Goal: Book appointment/travel/reservation

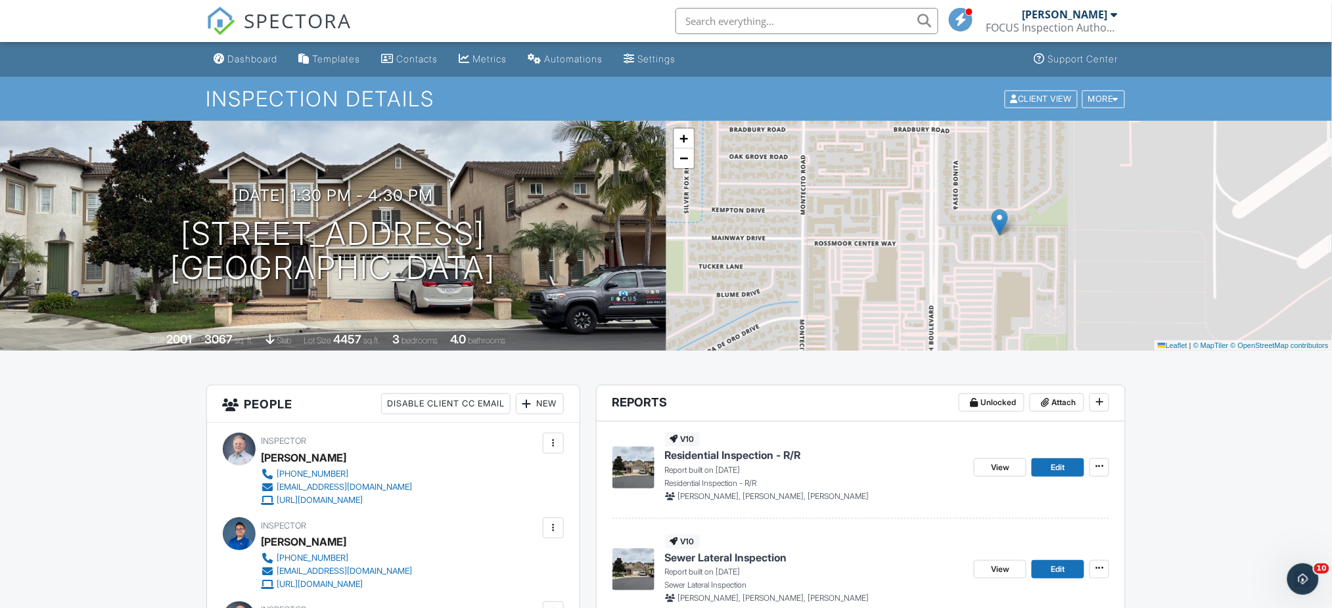
click at [266, 60] on div "Dashboard" at bounding box center [253, 58] width 50 height 11
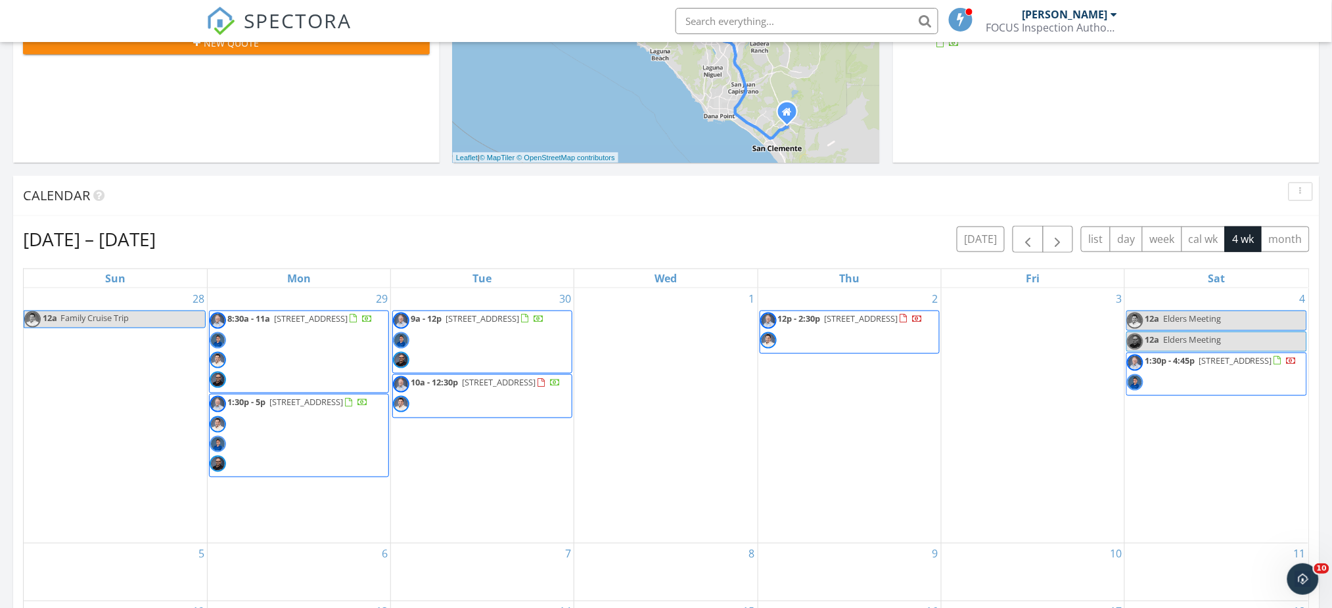
scroll to position [432, 0]
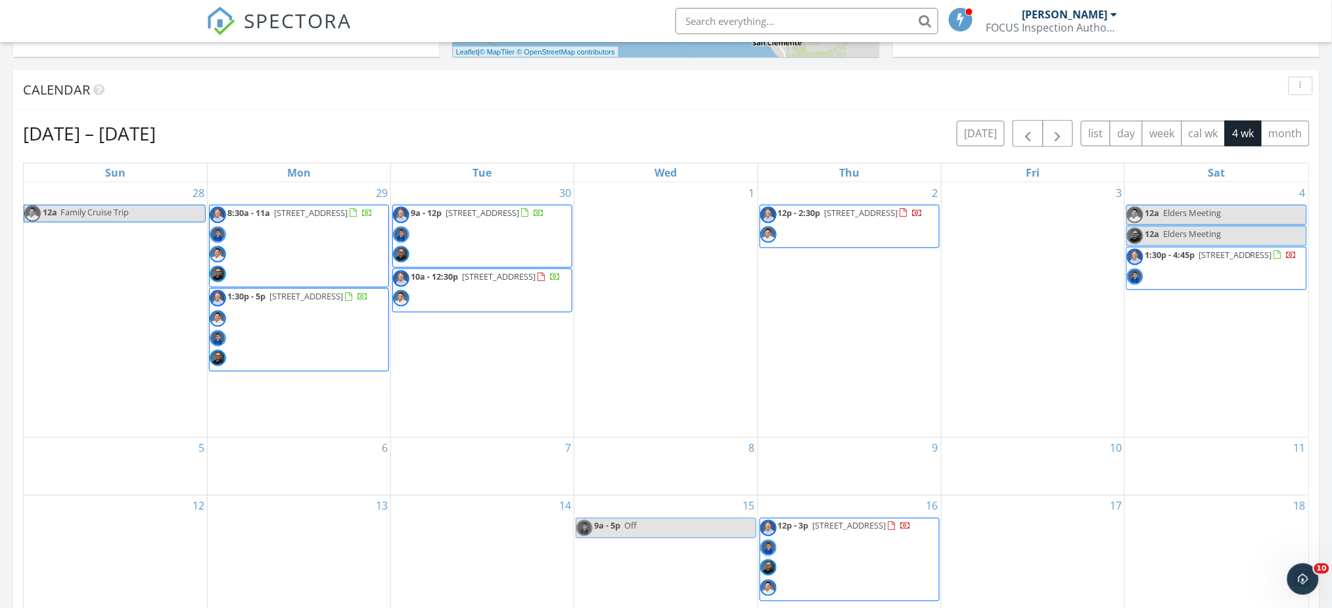
scroll to position [512, 0]
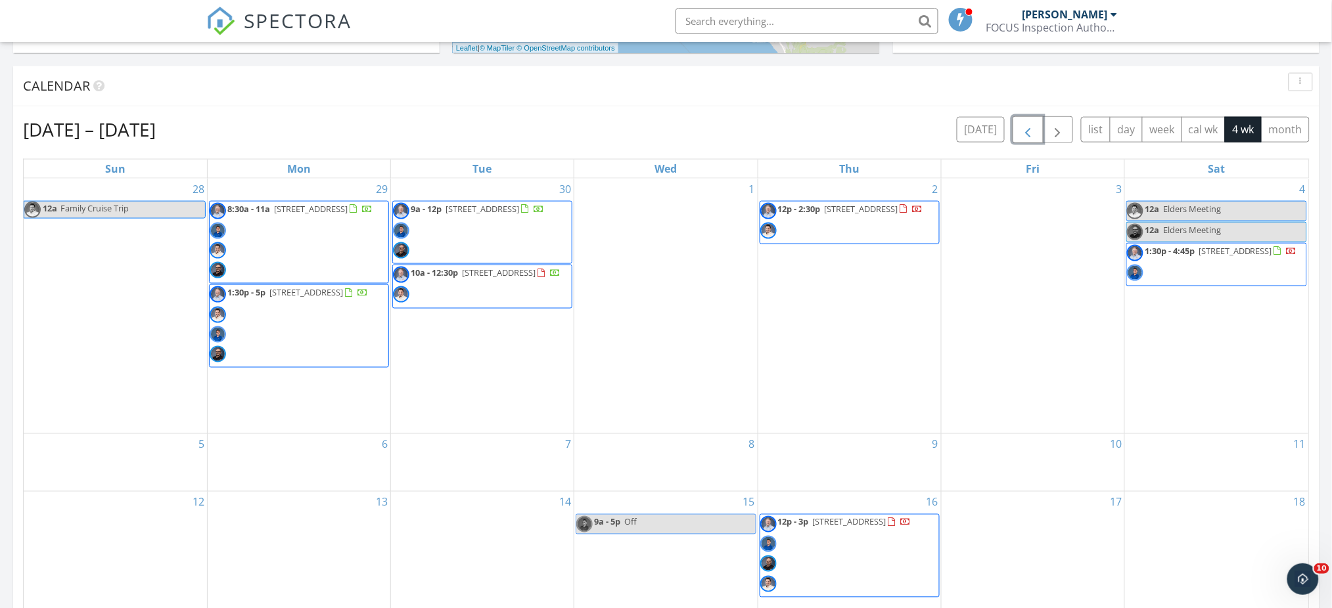
click at [1025, 124] on span "button" at bounding box center [1028, 130] width 16 height 16
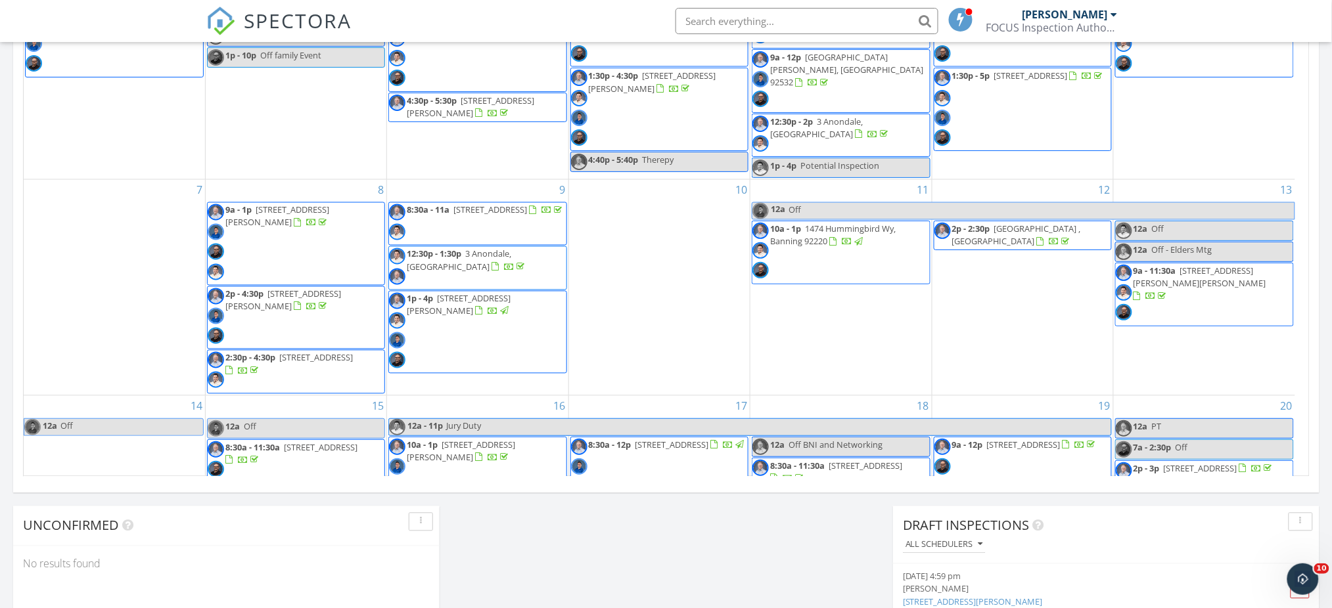
scroll to position [329, 0]
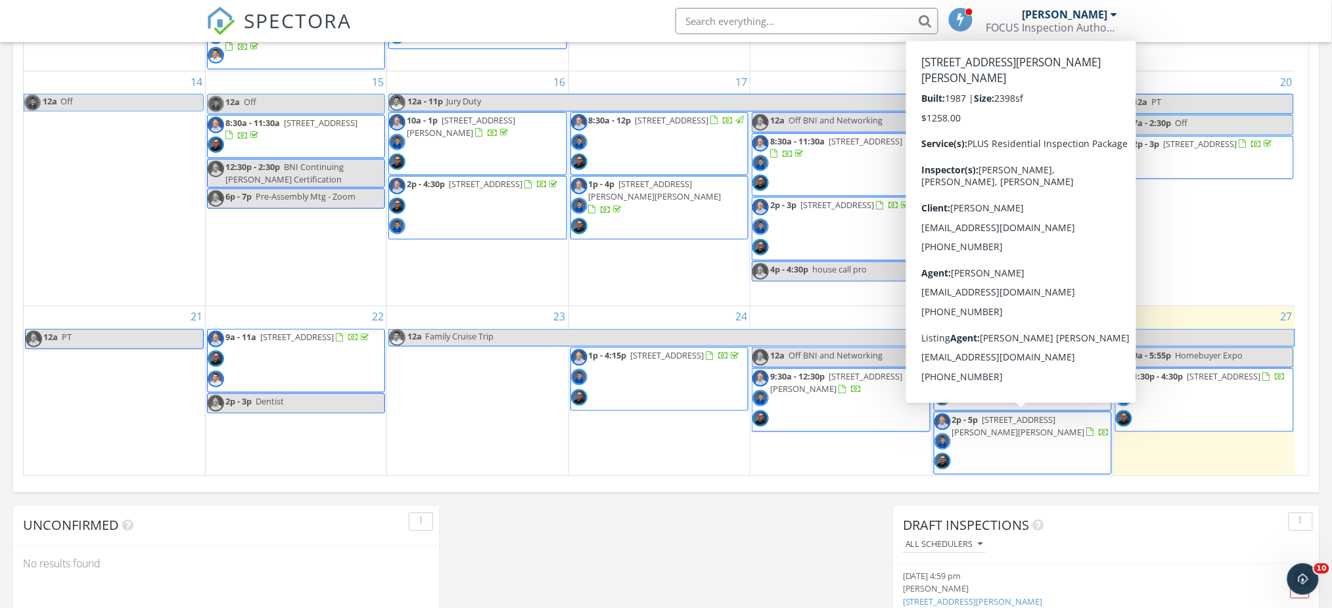
click at [1053, 438] on span "2p - 5p 112 Via Candelaria, Coto de Caza 92679" at bounding box center [1022, 444] width 177 height 60
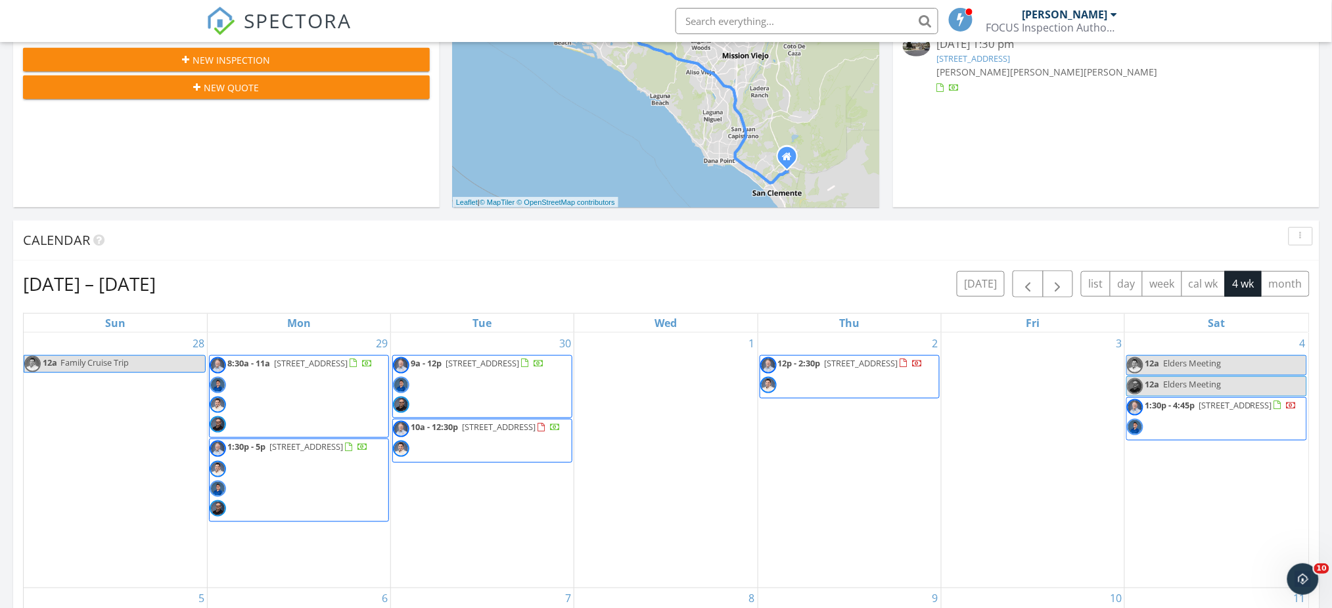
scroll to position [384, 0]
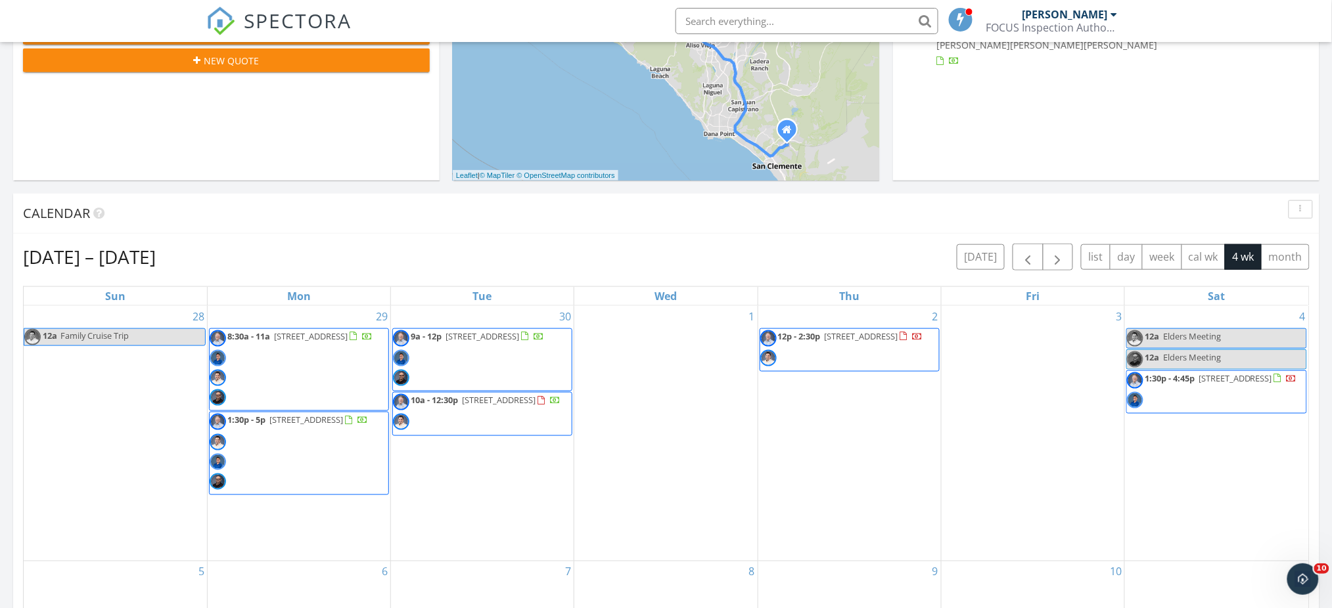
click at [669, 344] on div "1" at bounding box center [665, 433] width 183 height 255
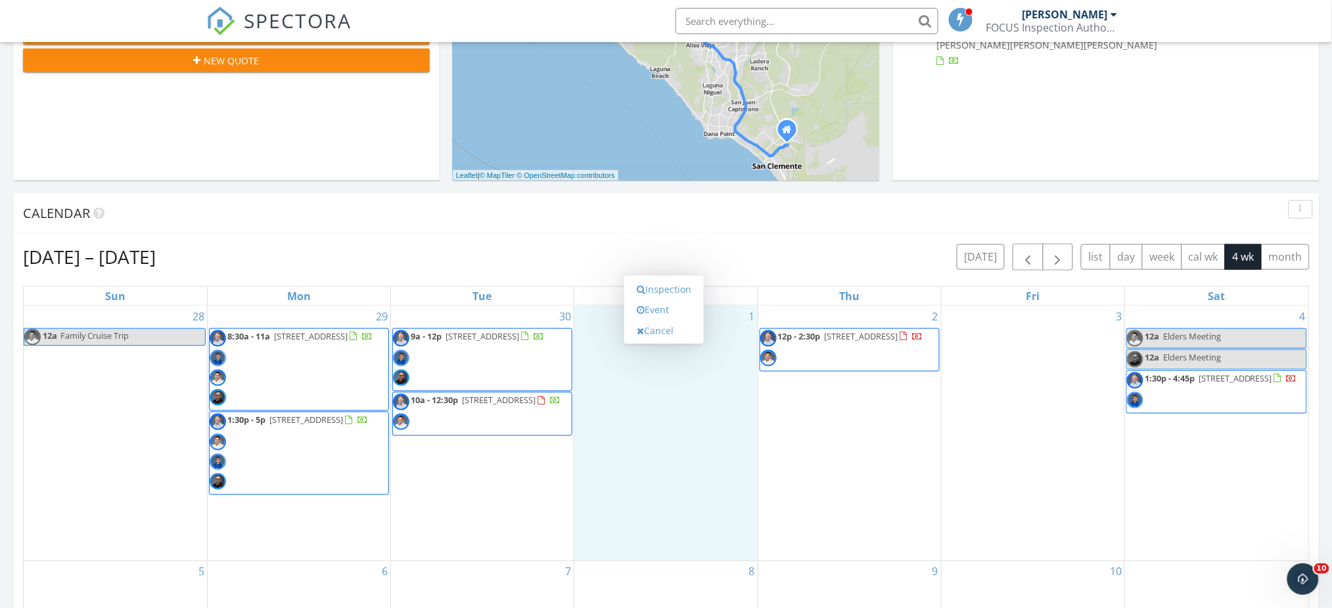
click at [669, 344] on div "Inspection Event Cancel" at bounding box center [664, 310] width 80 height 69
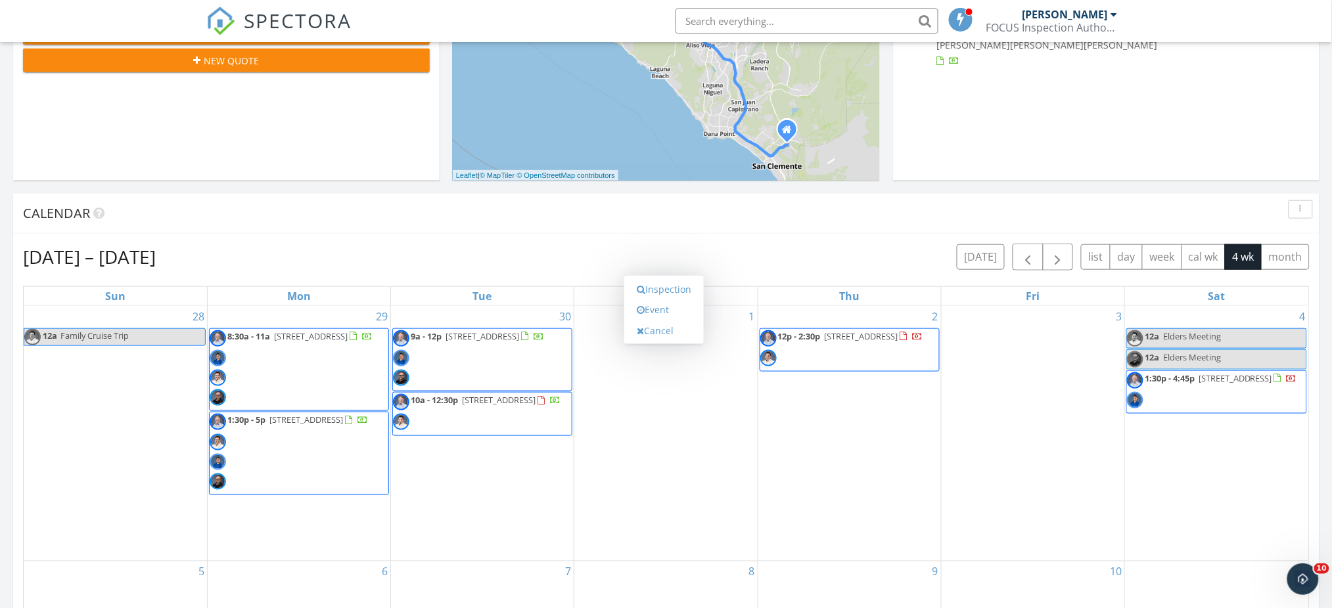
click at [674, 290] on link "Inspection" at bounding box center [664, 289] width 68 height 21
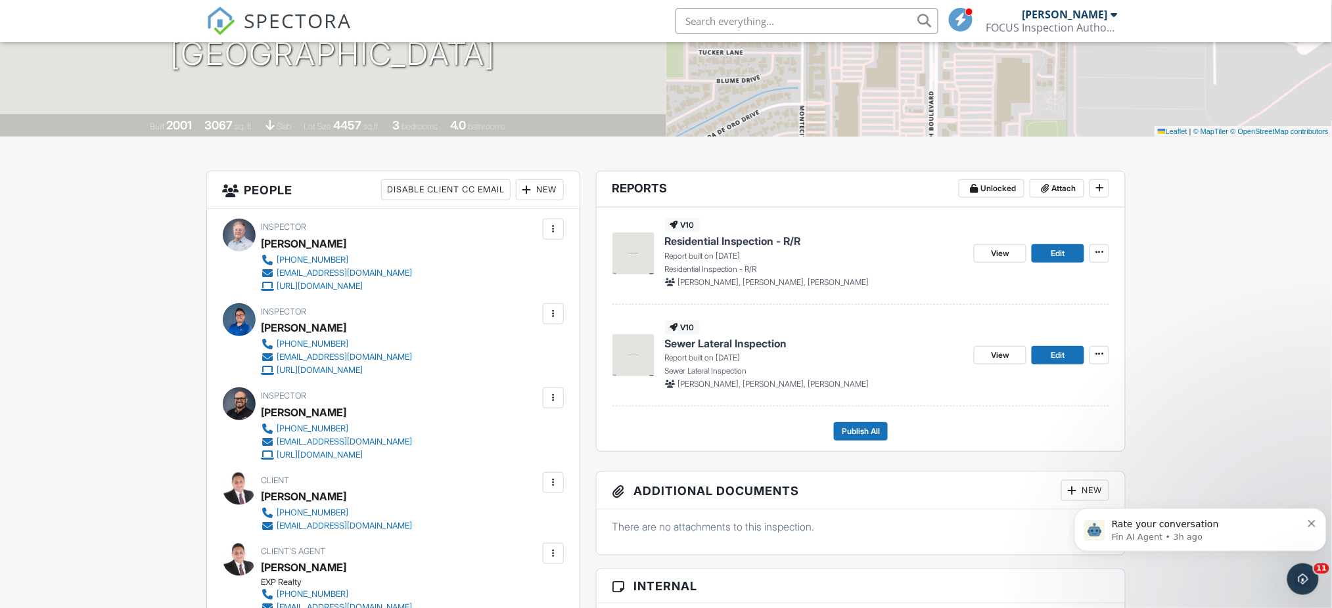
click at [1310, 522] on icon "Dismiss notification" at bounding box center [1311, 523] width 7 height 7
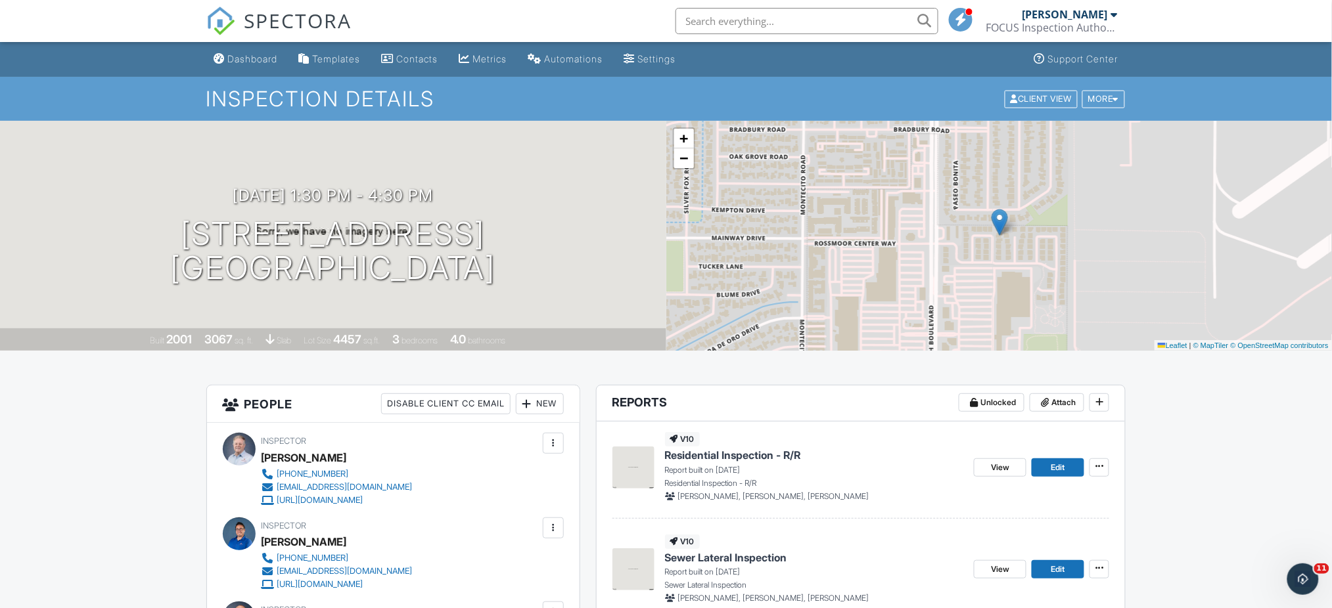
click at [264, 58] on div "Dashboard" at bounding box center [253, 58] width 50 height 11
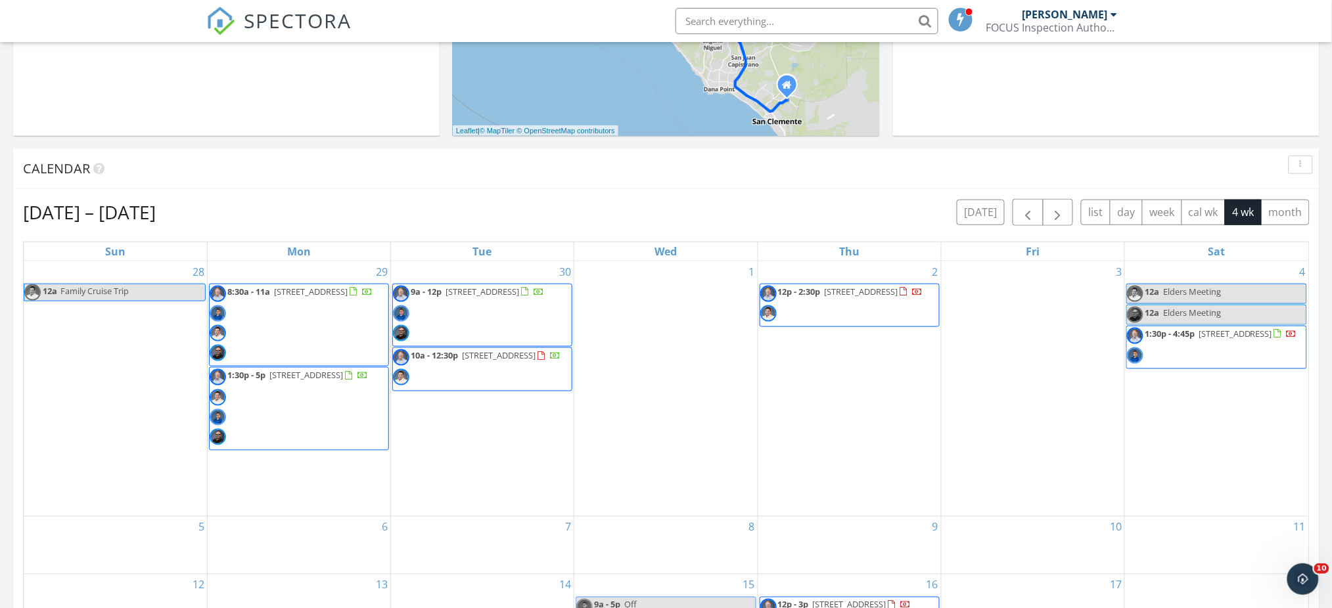
scroll to position [445, 0]
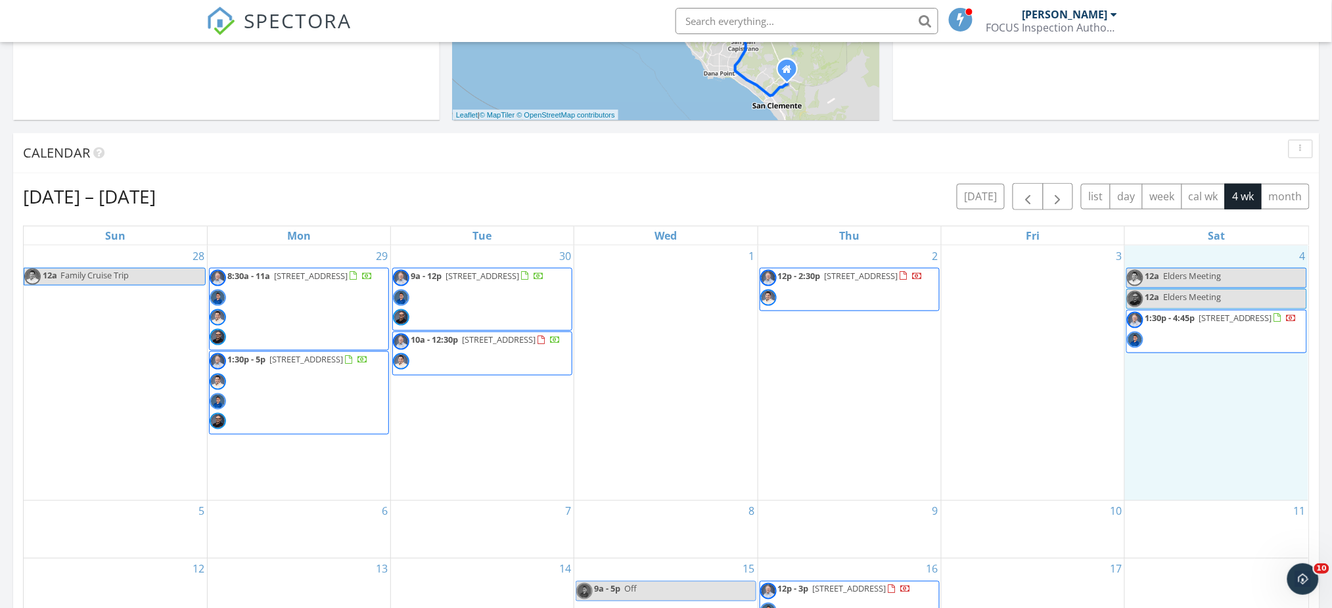
click at [1202, 259] on div "4 12a Elders Meeting 12a Elders Meeting 1:30p - 4:45p 1071 Oro St, Laguna Beach…" at bounding box center [1216, 373] width 183 height 255
click at [1217, 227] on link "Event" at bounding box center [1217, 225] width 68 height 21
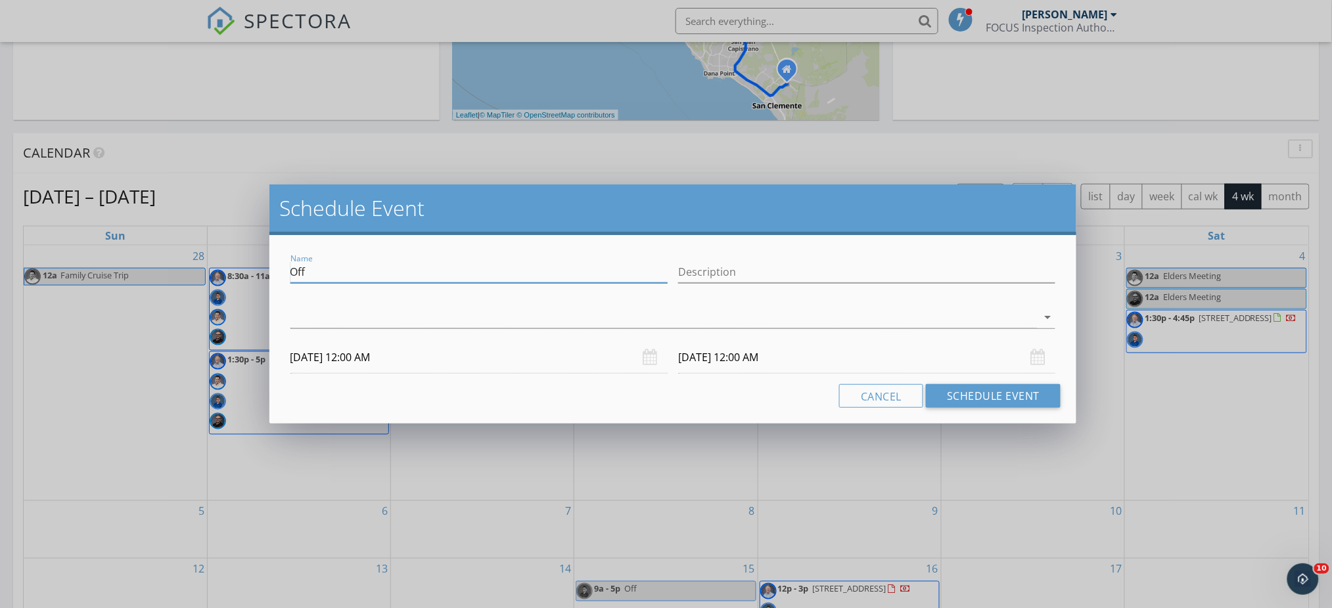
click at [607, 270] on input "Off" at bounding box center [478, 273] width 377 height 22
type input "O"
type input "Annual Mtg"
click at [293, 322] on div at bounding box center [663, 318] width 747 height 22
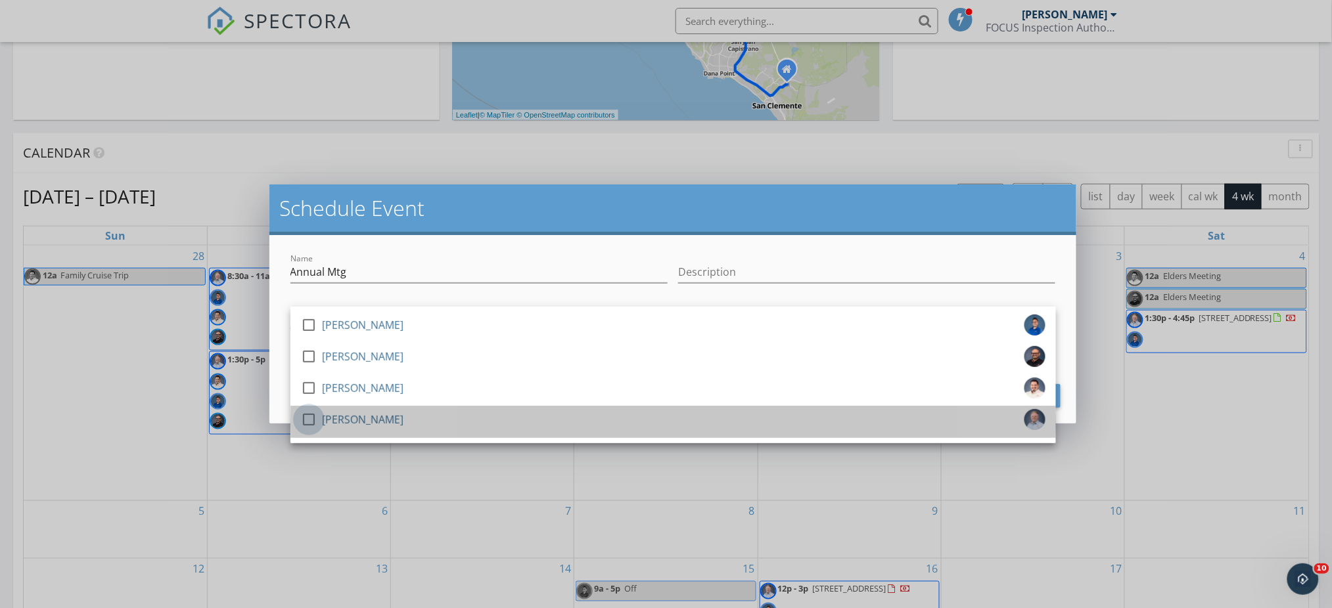
click at [306, 418] on div at bounding box center [309, 420] width 22 height 22
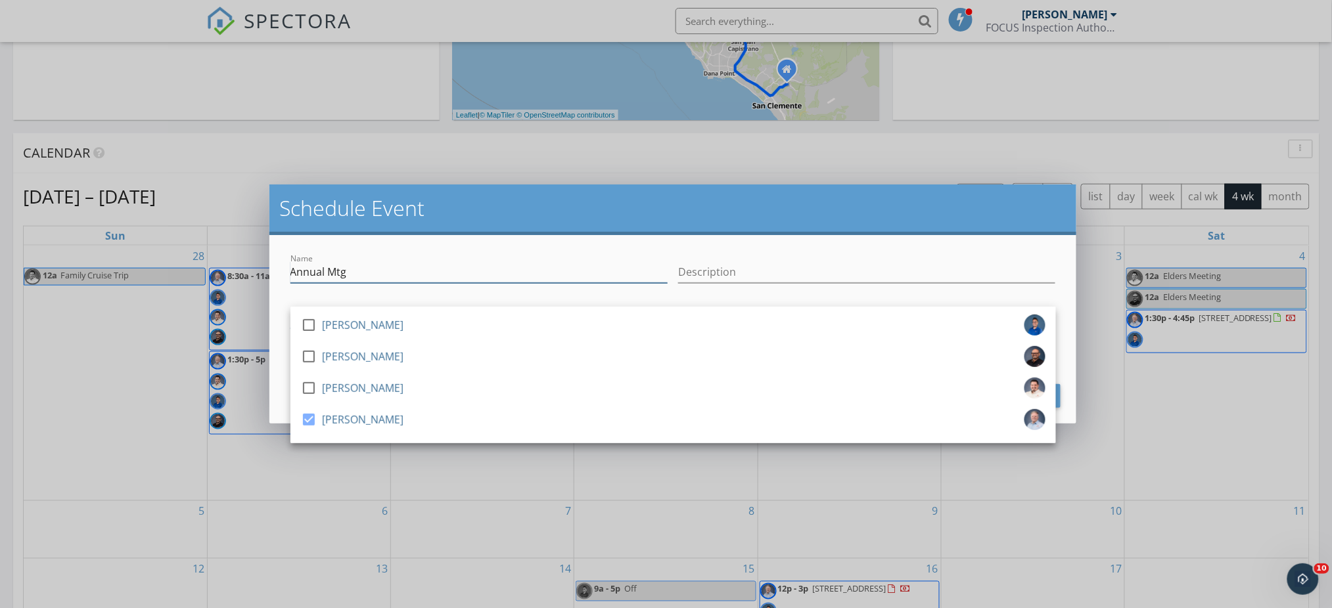
click at [438, 265] on input "Annual Mtg" at bounding box center [478, 273] width 377 height 22
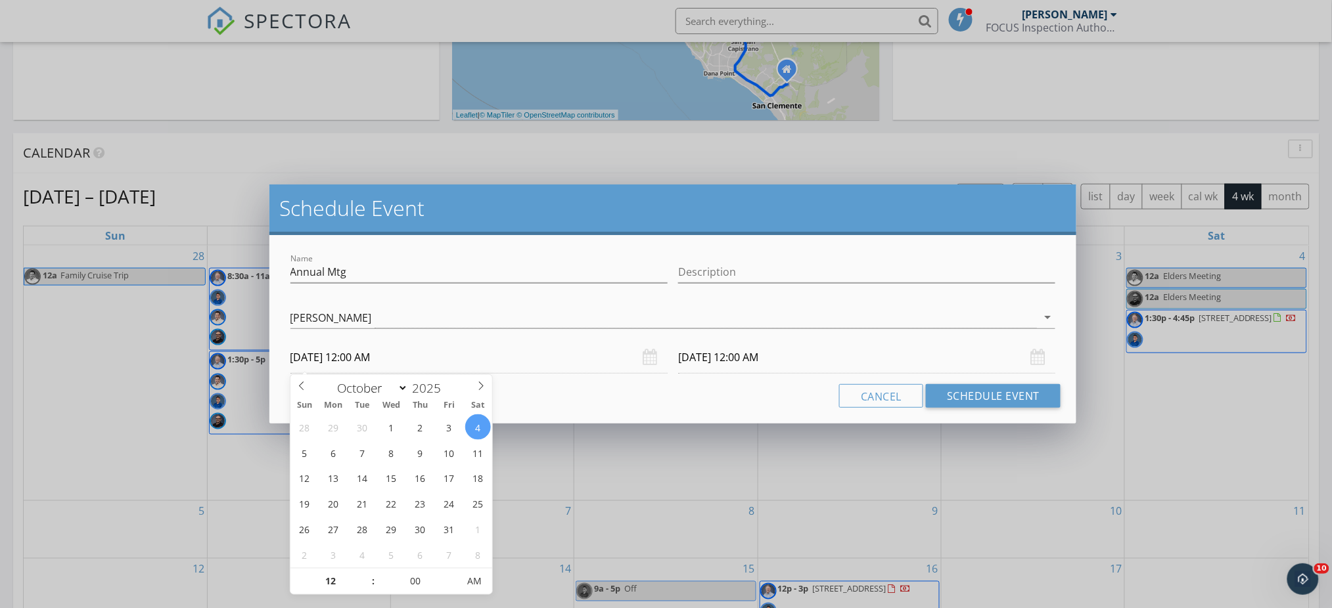
click at [421, 361] on input "10/04/2025 12:00 AM" at bounding box center [478, 358] width 377 height 32
type input "01"
type input "10/04/2025 1:00 AM"
click at [366, 572] on span at bounding box center [366, 575] width 9 height 13
type input "02"
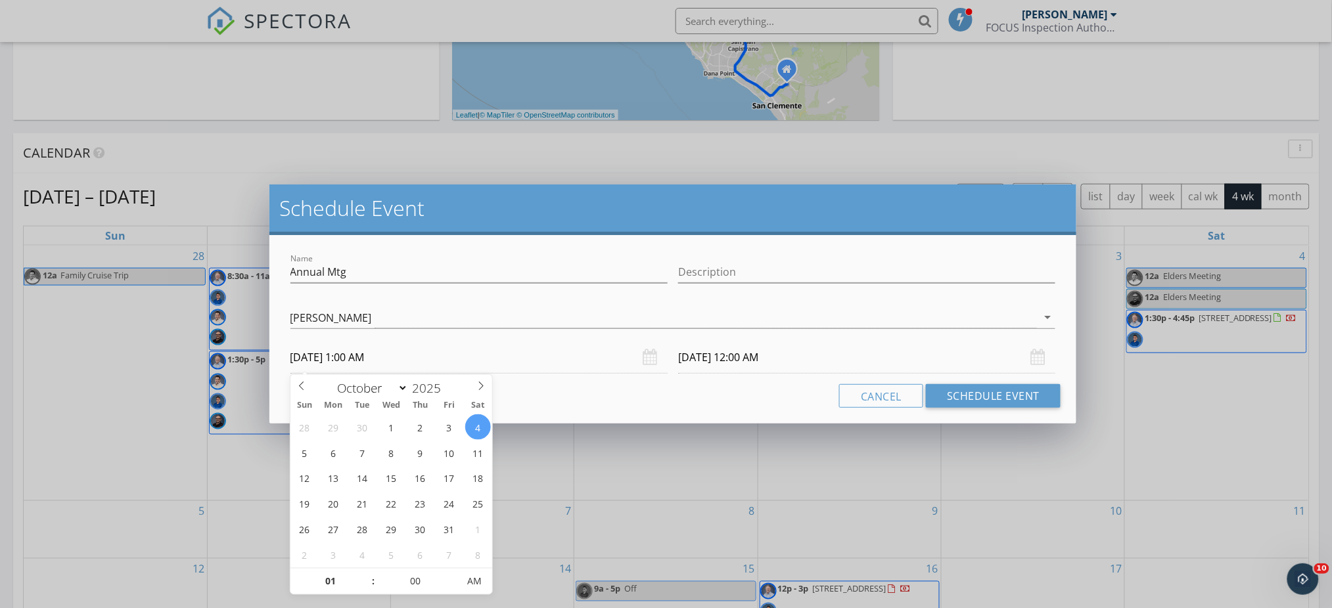
type input "10/04/2025 2:00 AM"
click at [366, 572] on span at bounding box center [366, 575] width 9 height 13
type input "03"
type input "10/04/2025 3:00 AM"
click at [366, 572] on span at bounding box center [366, 575] width 9 height 13
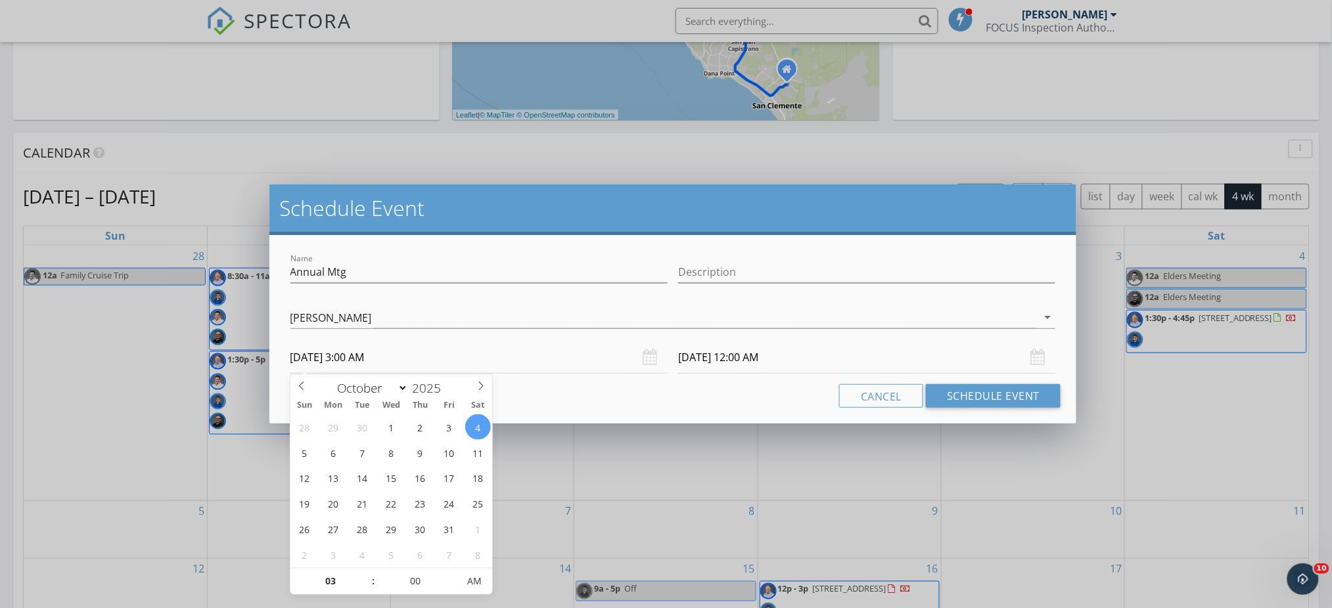
type input "04"
type input "10/04/2025 4:00 AM"
click at [366, 572] on span at bounding box center [366, 575] width 9 height 13
type input "05"
type input "10/04/2025 5:00 AM"
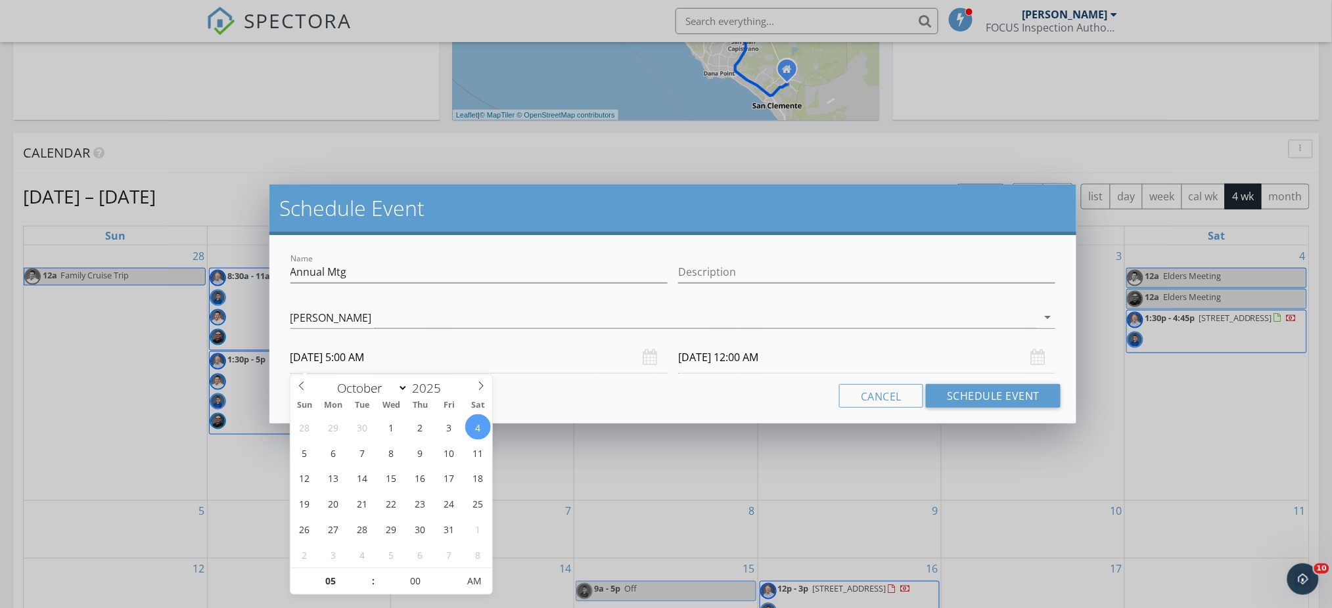
click at [366, 572] on span at bounding box center [366, 575] width 9 height 13
type input "05"
type input "10/05/2025 5:00 AM"
type input "06"
type input "10/04/2025 6:00 AM"
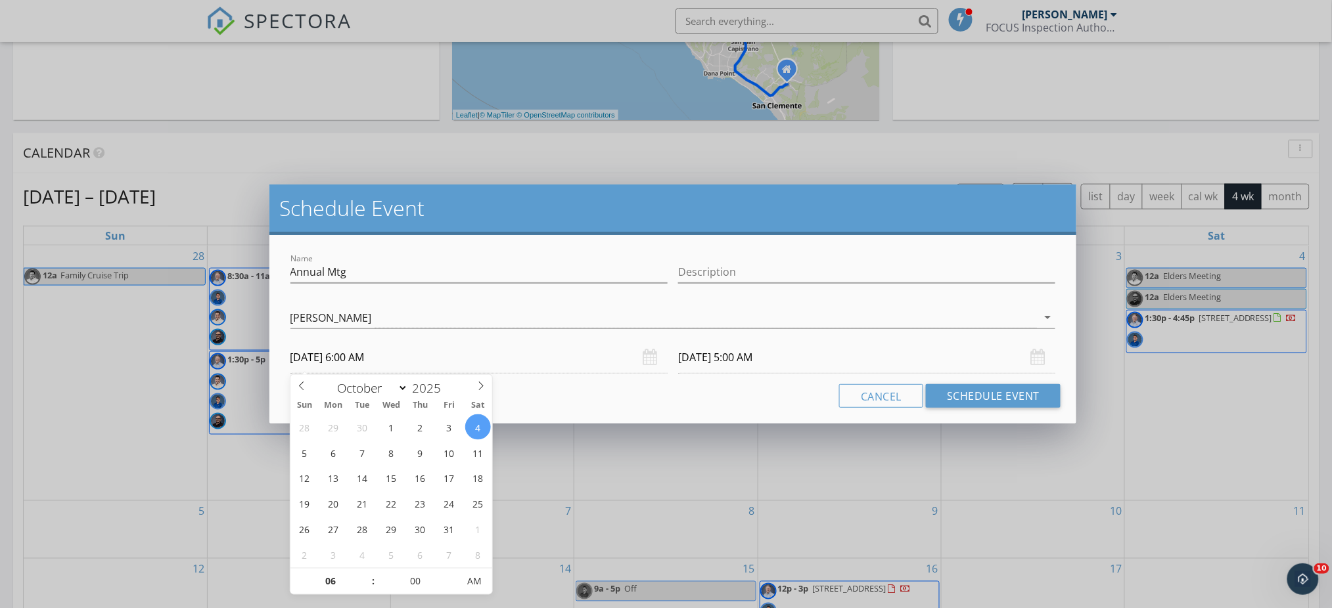
click at [366, 572] on span at bounding box center [366, 575] width 9 height 13
type input "06"
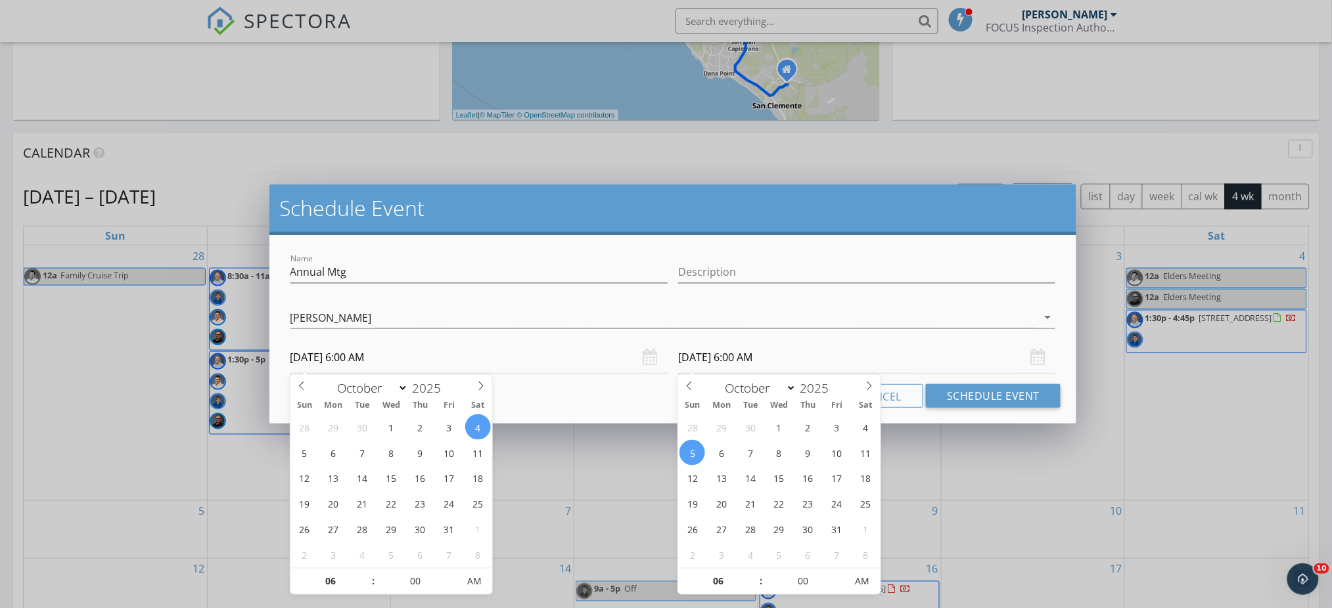
click at [825, 360] on input "10/05/2025 6:00 AM" at bounding box center [866, 358] width 377 height 32
type input "10/04/2025 6:00 AM"
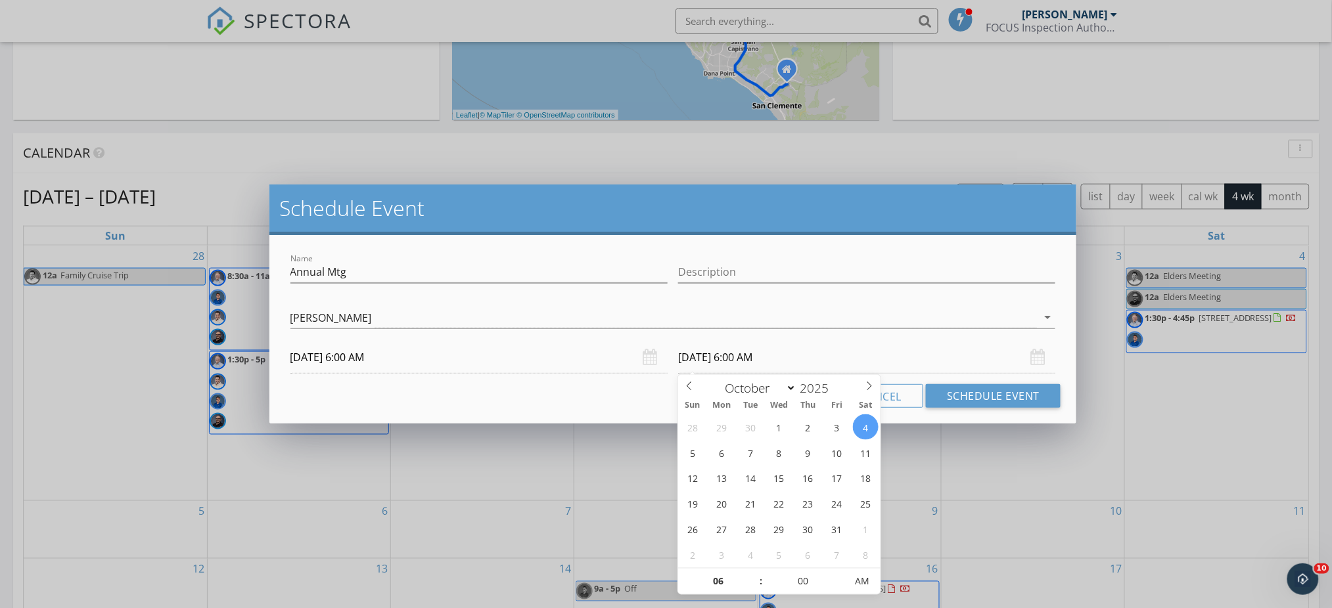
type input "07"
type input "10/04/2025 7:00 AM"
click at [753, 575] on span at bounding box center [754, 575] width 9 height 13
type input "08"
type input "10/04/2025 8:00 AM"
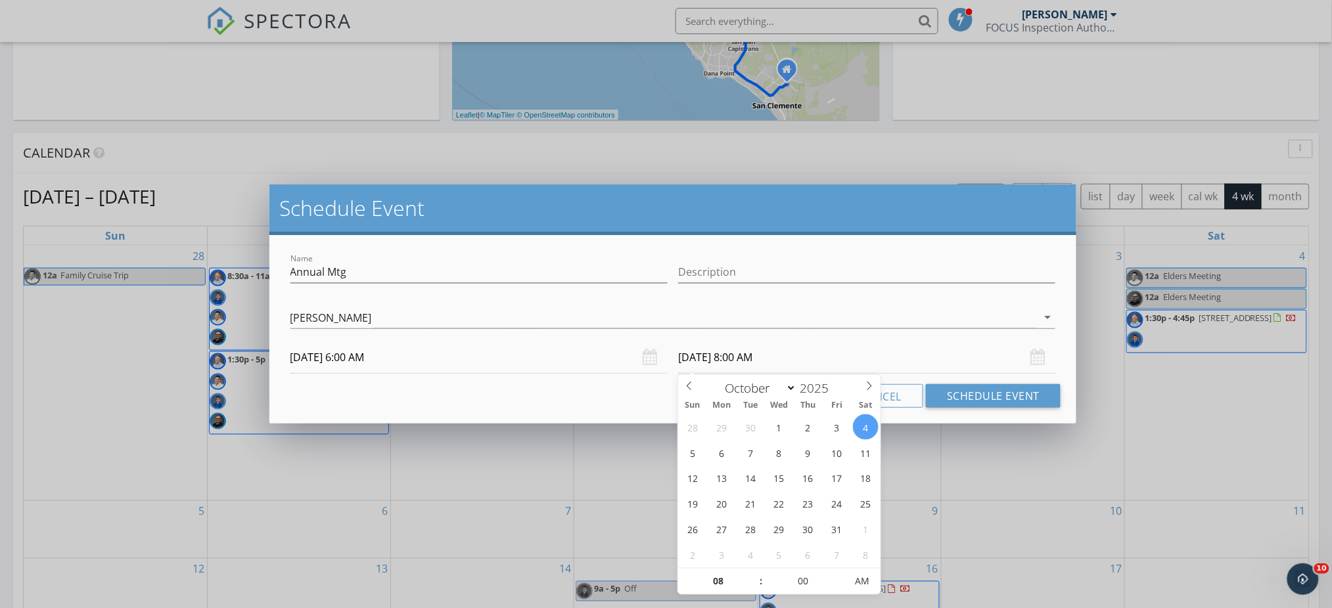
click at [753, 575] on span at bounding box center [754, 575] width 9 height 13
type input "09"
type input "10/04/2025 9:00 AM"
click at [753, 575] on span at bounding box center [754, 575] width 9 height 13
type input "10"
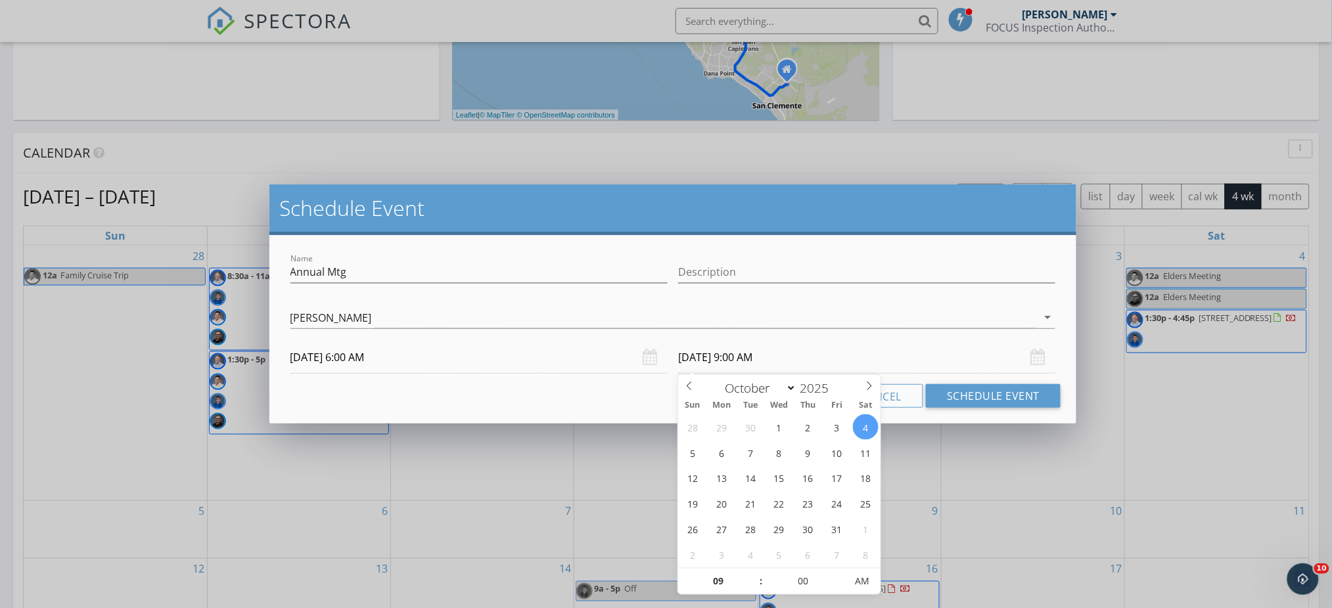
type input "10/04/2025 10:00 AM"
click at [753, 575] on span at bounding box center [754, 575] width 9 height 13
type input "11"
type input "10/04/2025 11:00 AM"
click at [753, 575] on span at bounding box center [754, 575] width 9 height 13
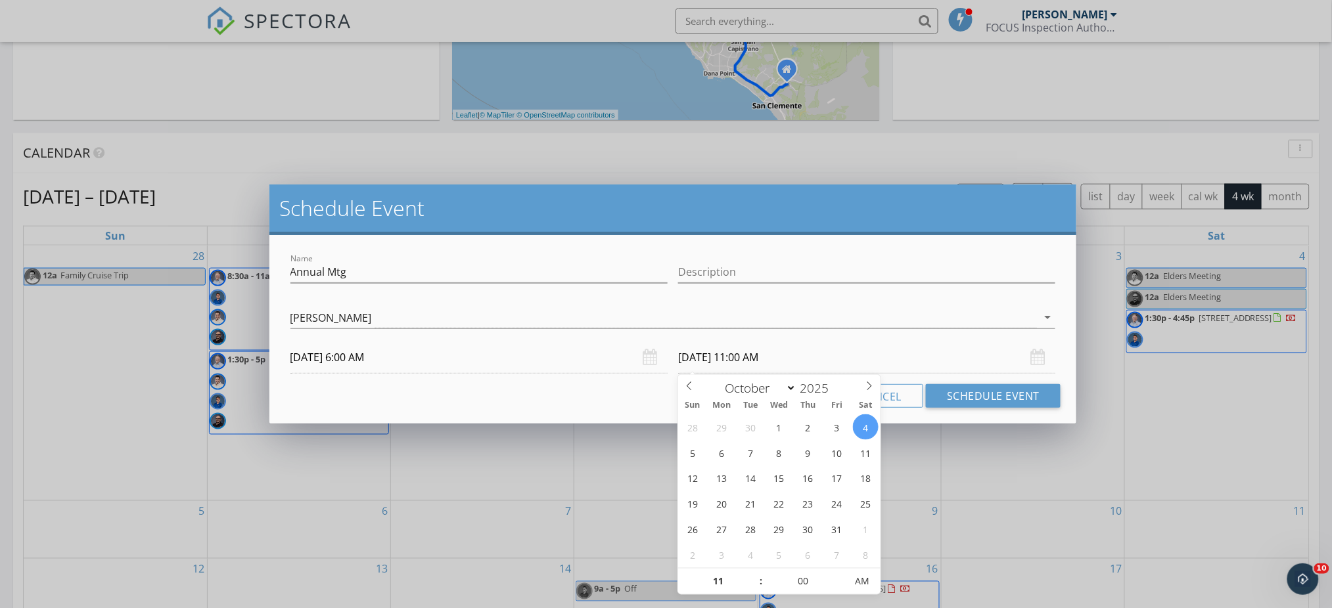
type input "12"
type input "10/04/2025 12:00 PM"
click at [753, 575] on span at bounding box center [754, 575] width 9 height 13
click at [990, 390] on button "Schedule Event" at bounding box center [993, 396] width 135 height 24
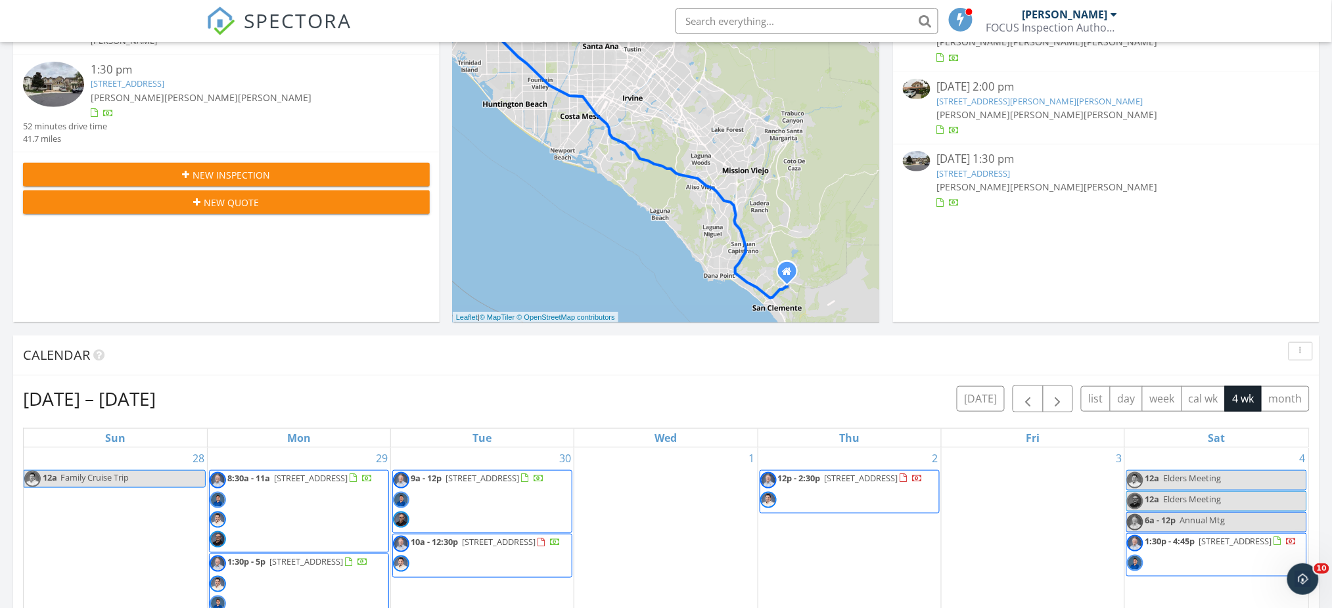
scroll to position [357, 0]
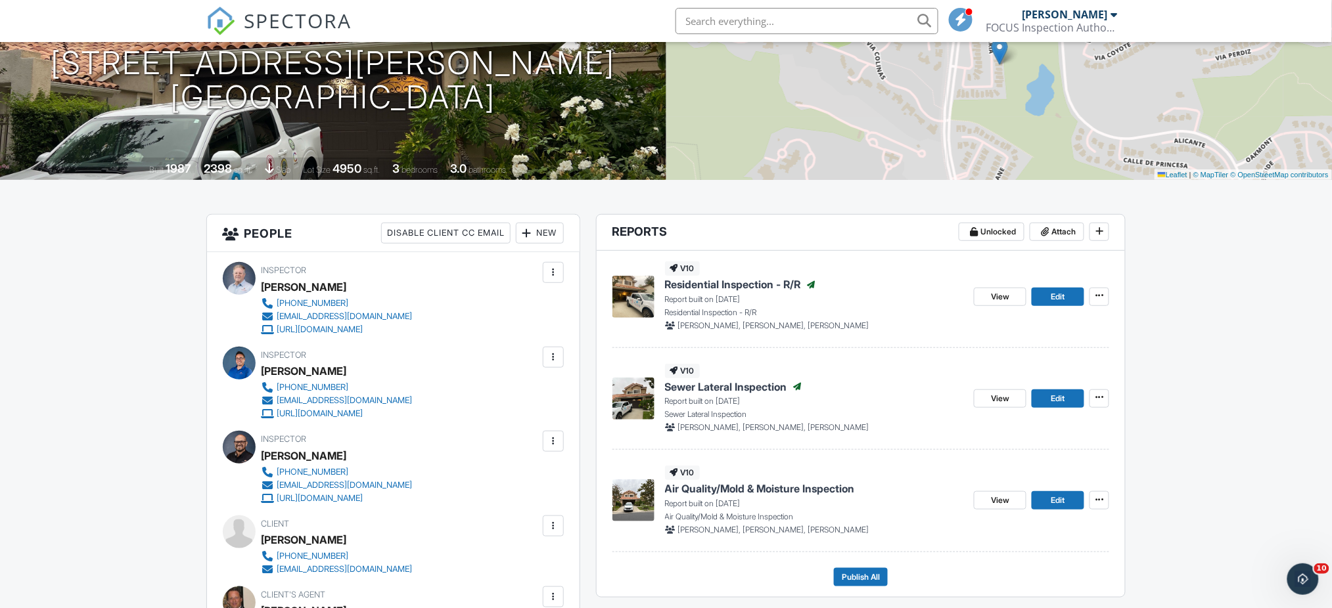
click at [1101, 295] on icon at bounding box center [1099, 295] width 8 height 9
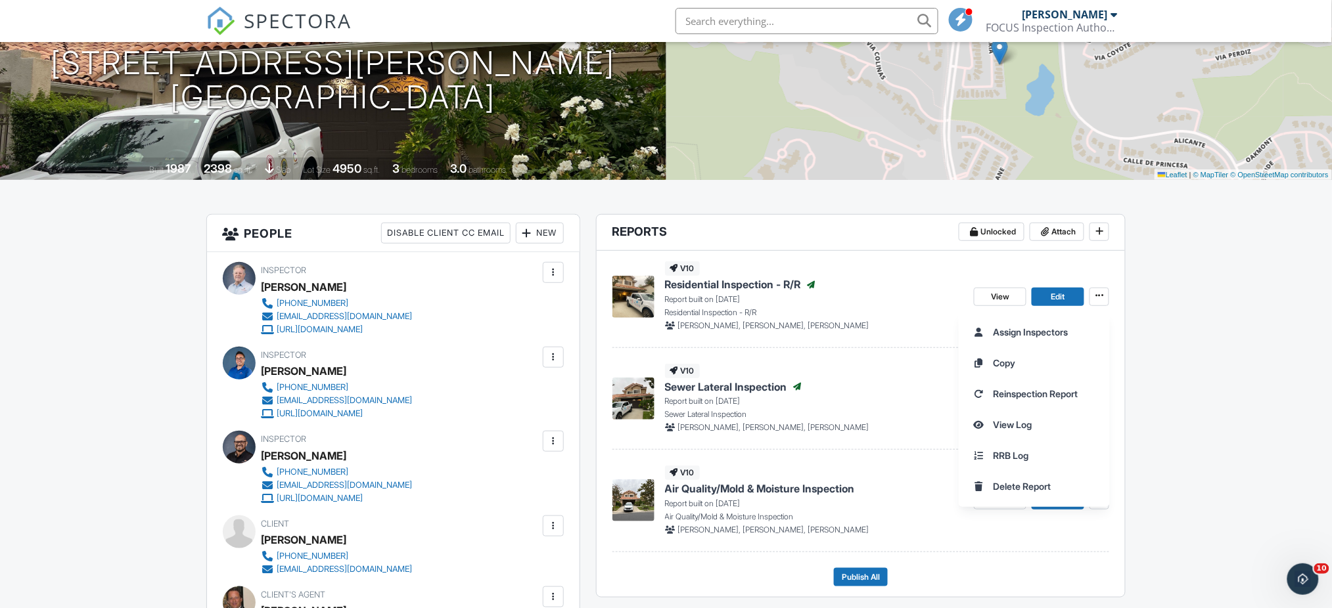
click at [1192, 327] on div "Assign Inspectors Copy Reinspection Report View Log RRB Log Delete Report" at bounding box center [1145, 409] width 373 height 196
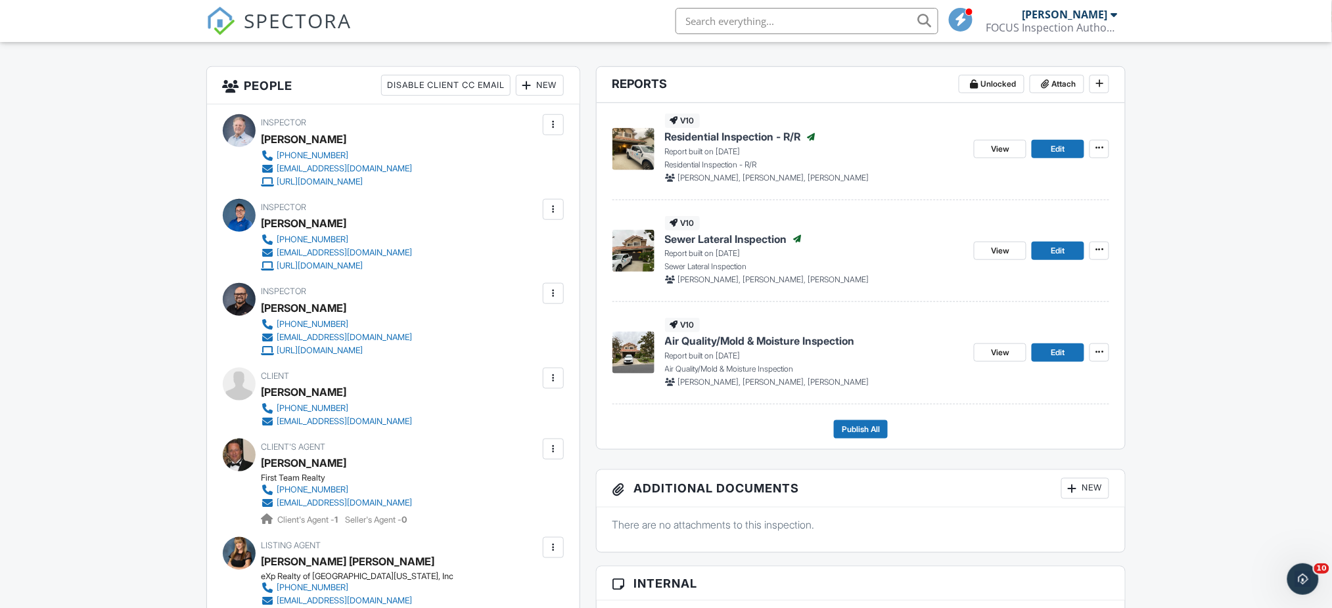
scroll to position [310, 0]
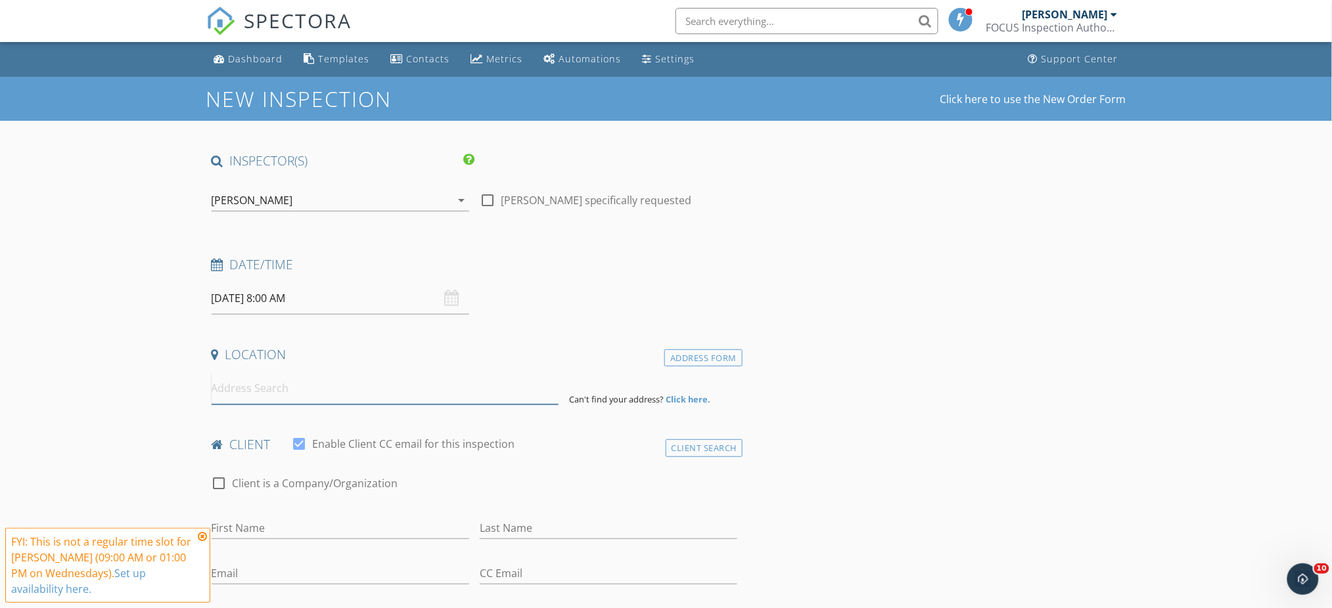
click at [405, 387] on input at bounding box center [385, 389] width 347 height 32
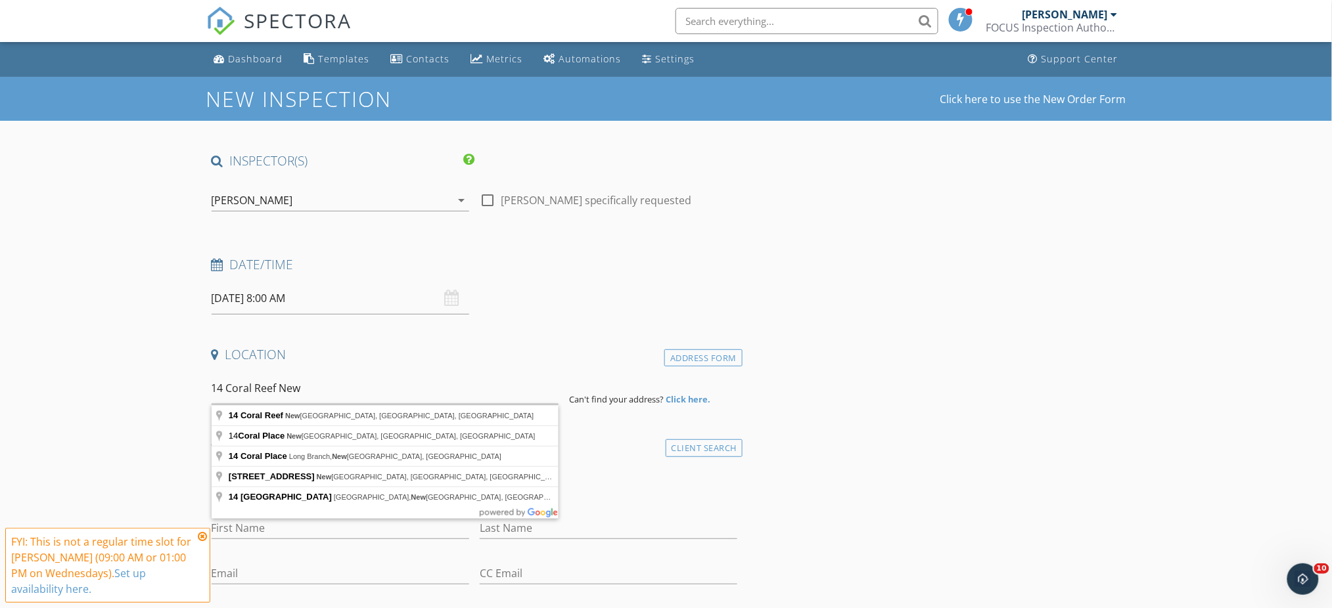
type input "[GEOGRAPHIC_DATA], [GEOGRAPHIC_DATA], [GEOGRAPHIC_DATA], [GEOGRAPHIC_DATA]"
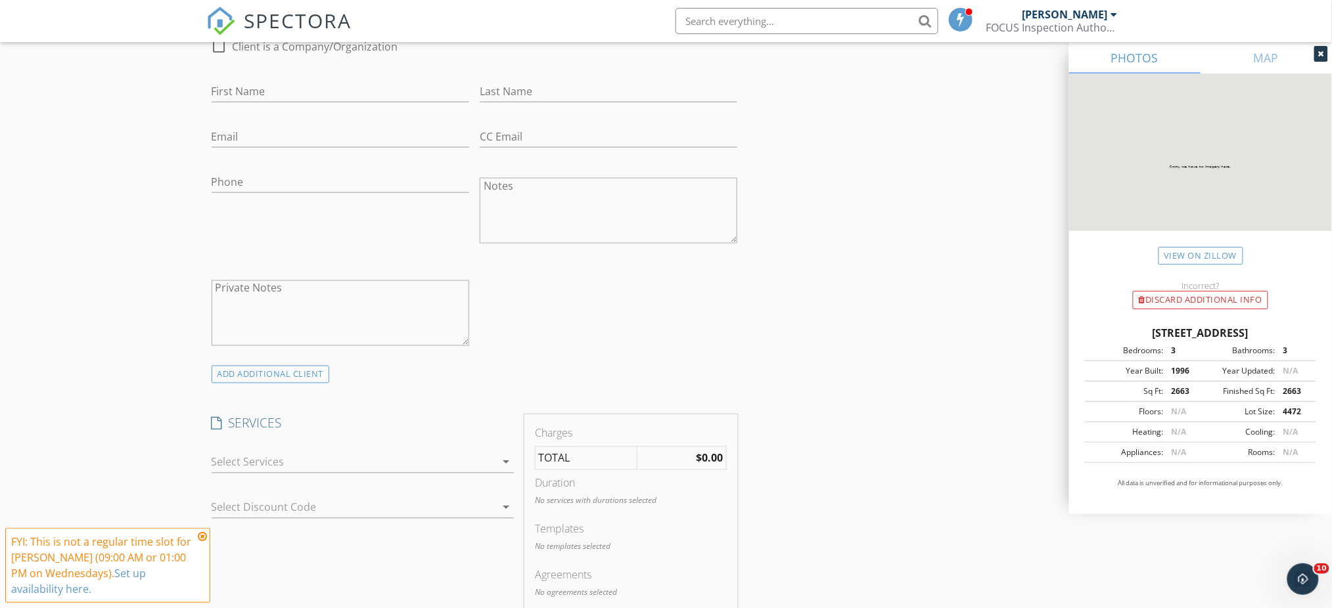
scroll to position [718, 0]
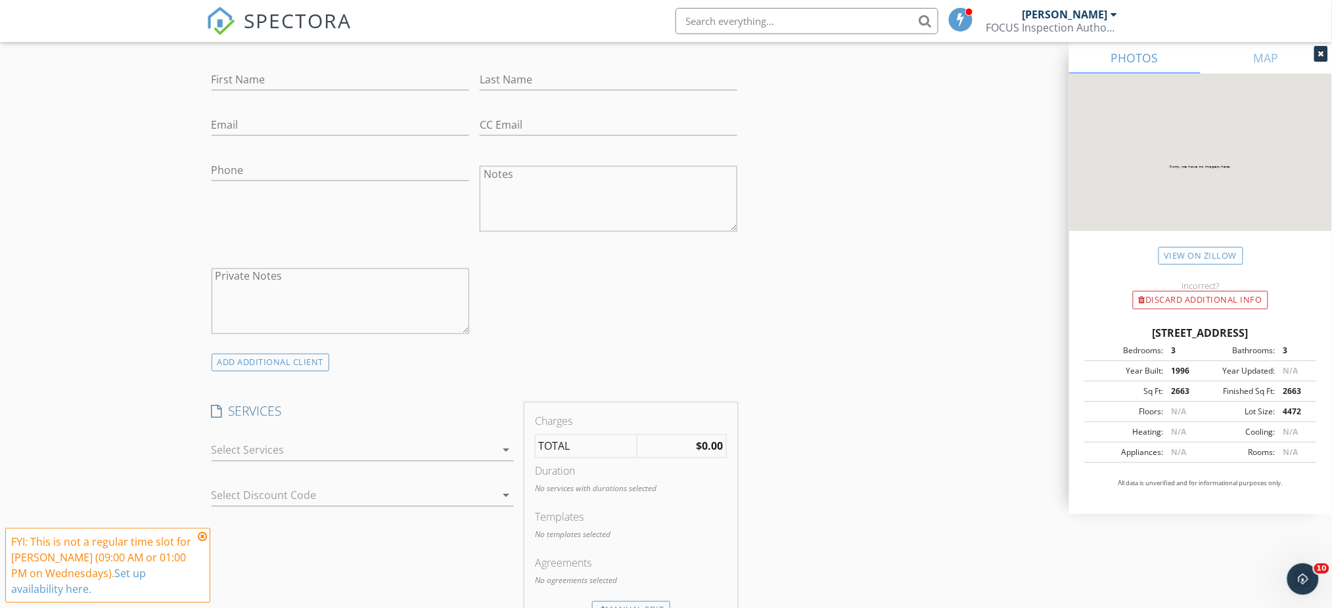
click at [503, 447] on icon "arrow_drop_down" at bounding box center [506, 451] width 16 height 16
click at [226, 460] on div at bounding box center [230, 455] width 22 height 22
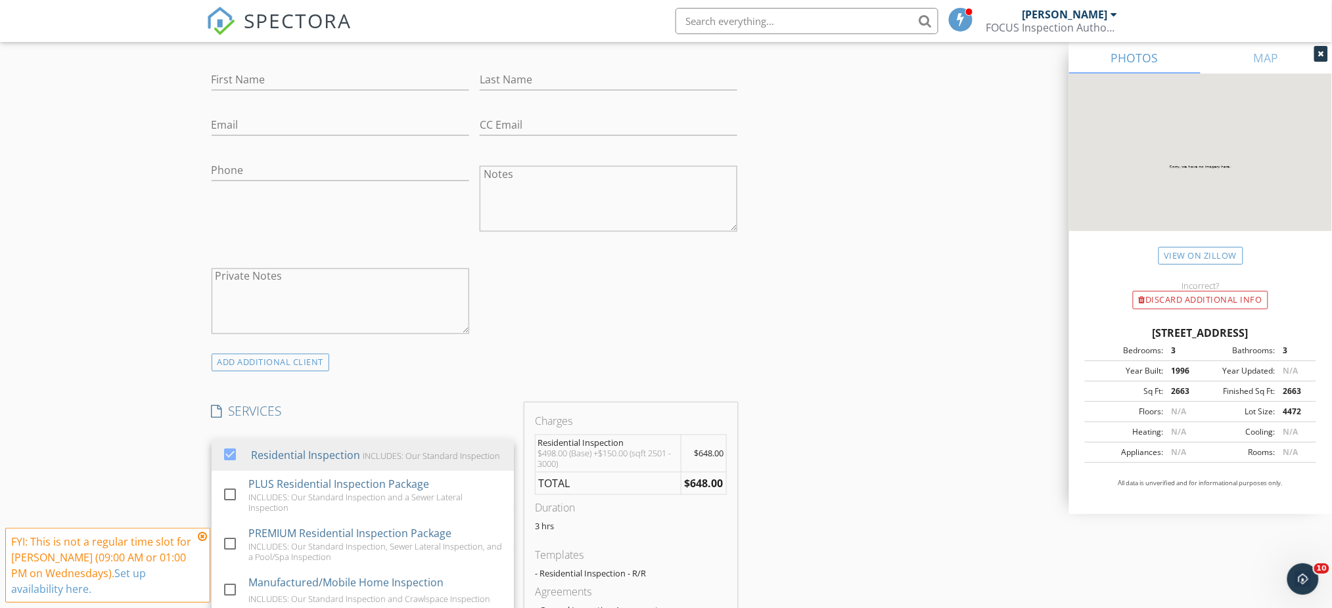
click at [228, 459] on div at bounding box center [230, 455] width 22 height 22
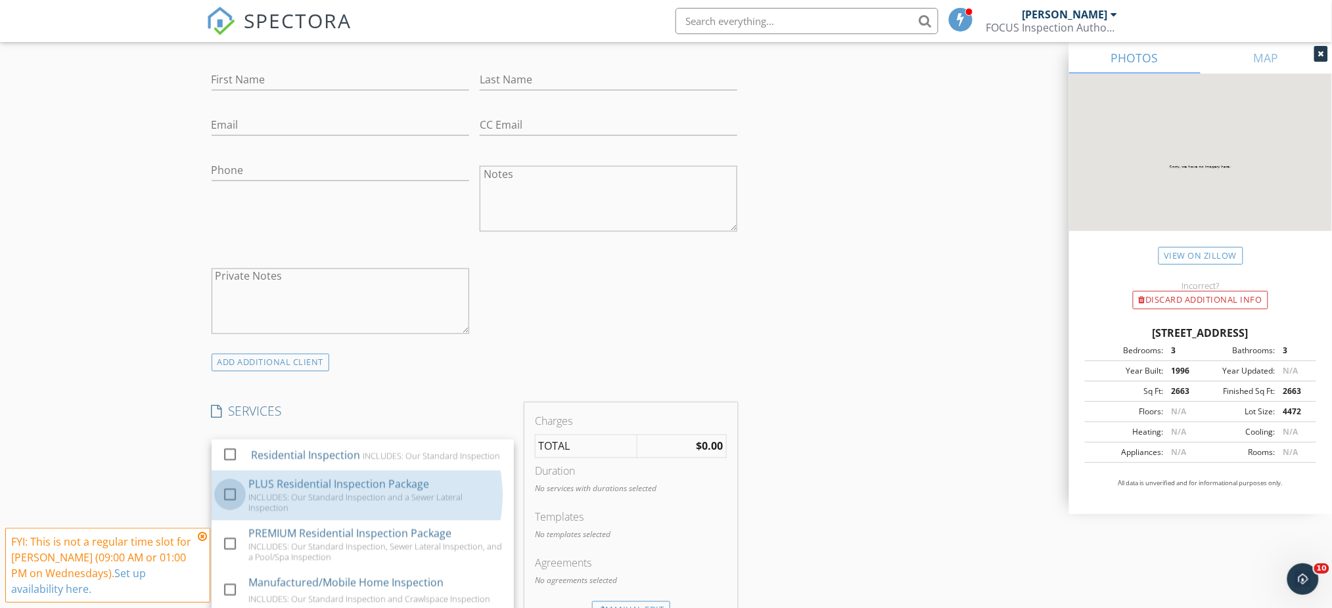
click at [228, 505] on div at bounding box center [230, 495] width 22 height 22
checkbox input "true"
